Goal: Task Accomplishment & Management: Manage account settings

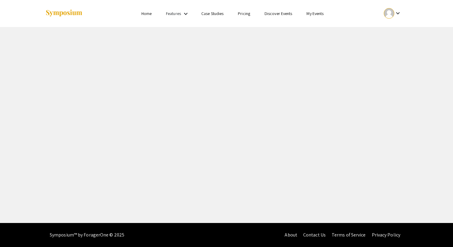
click at [165, 64] on div "Skip navigation Home Features keyboard_arrow_down Case Studies Pricing Discover…" at bounding box center [226, 111] width 453 height 223
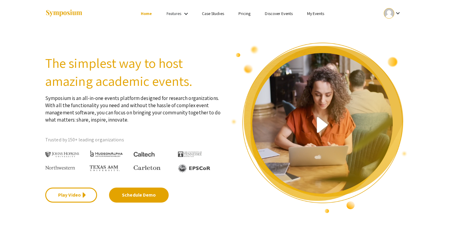
click at [390, 12] on div at bounding box center [389, 13] width 10 height 10
click at [390, 12] on div at bounding box center [226, 123] width 453 height 247
click at [398, 10] on mat-icon "keyboard_arrow_down" at bounding box center [398, 13] width 7 height 7
click at [309, 15] on div at bounding box center [226, 123] width 453 height 247
click at [391, 15] on div at bounding box center [389, 13] width 10 height 10
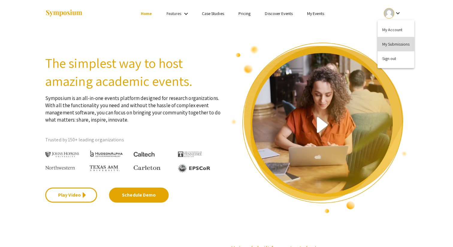
click at [398, 44] on button "My Submissions" at bounding box center [396, 44] width 37 height 14
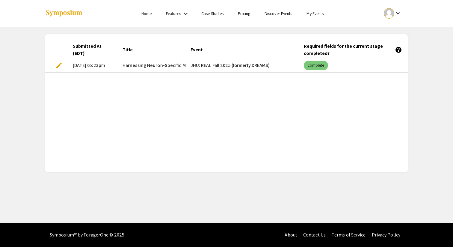
click at [321, 66] on mat-chip "Complete" at bounding box center [316, 66] width 24 height 10
click at [316, 67] on mat-chip "Complete" at bounding box center [316, 66] width 24 height 10
click at [173, 65] on span "Harnessing Neuron-Specific Mechanisms of Autophagy as a Novel Therapeutic Inter…" at bounding box center [257, 65] width 269 height 7
click at [101, 67] on mat-cell "10/15/25, 05:23pm" at bounding box center [93, 65] width 50 height 14
click at [55, 65] on mat-cell "edit" at bounding box center [56, 65] width 23 height 14
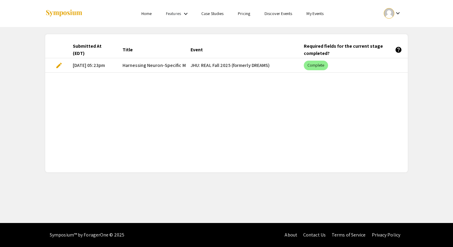
click at [60, 65] on span "edit" at bounding box center [58, 65] width 7 height 7
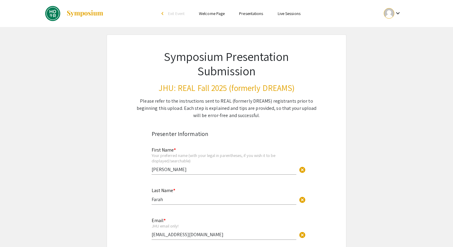
select select "custom"
type input "0"
select select "custom"
type input "1"
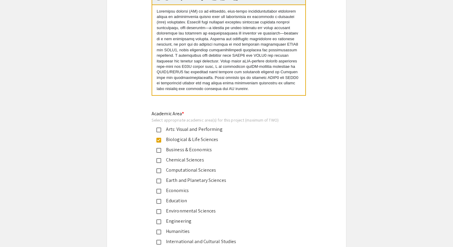
select select "custom"
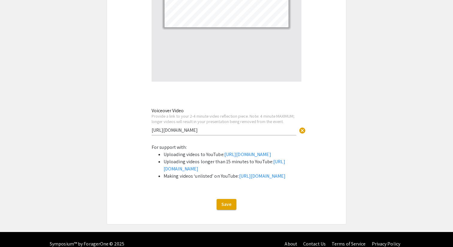
scroll to position [2016, 0]
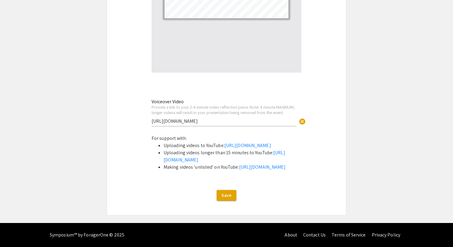
click at [202, 118] on input "https://youtu.be/J-SyYz7-ixw" at bounding box center [224, 121] width 145 height 6
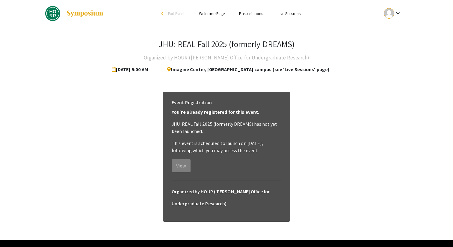
click at [246, 12] on link "Presentations" at bounding box center [251, 13] width 24 height 5
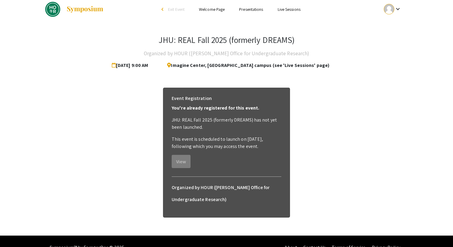
scroll to position [5, 0]
